Goal: Transaction & Acquisition: Subscribe to service/newsletter

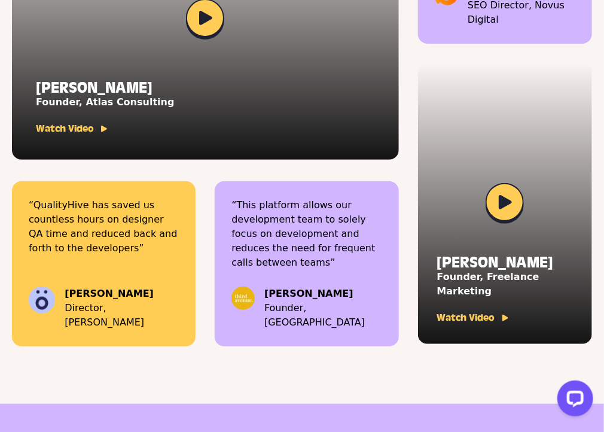
scroll to position [4614, 0]
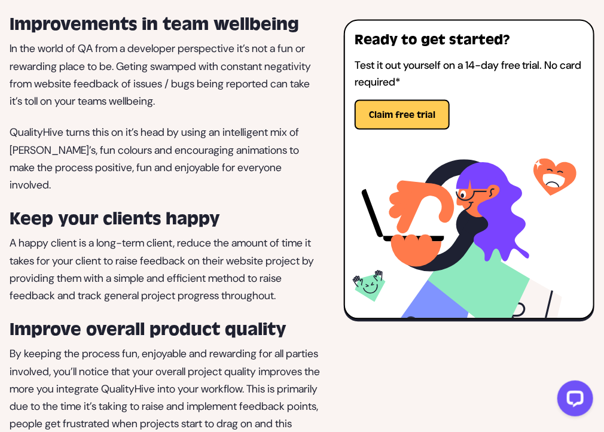
scroll to position [3531, 0]
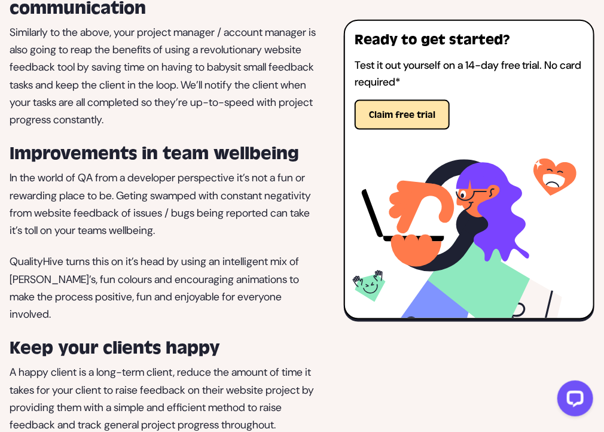
click at [450, 129] on button "Claim free trial" at bounding box center [402, 114] width 95 height 30
